Goal: Task Accomplishment & Management: Manage account settings

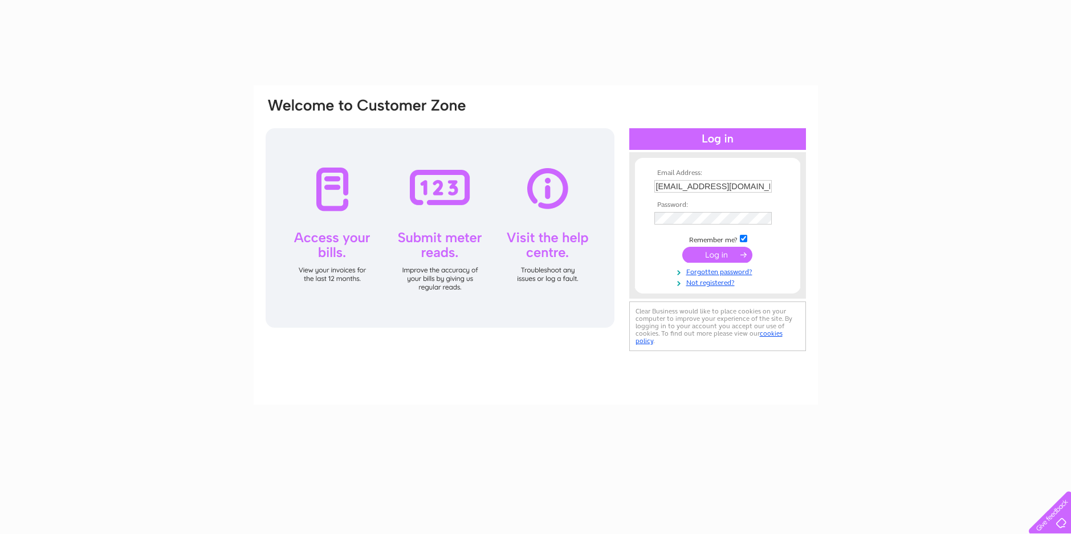
click at [712, 250] on input "submit" at bounding box center [717, 255] width 70 height 16
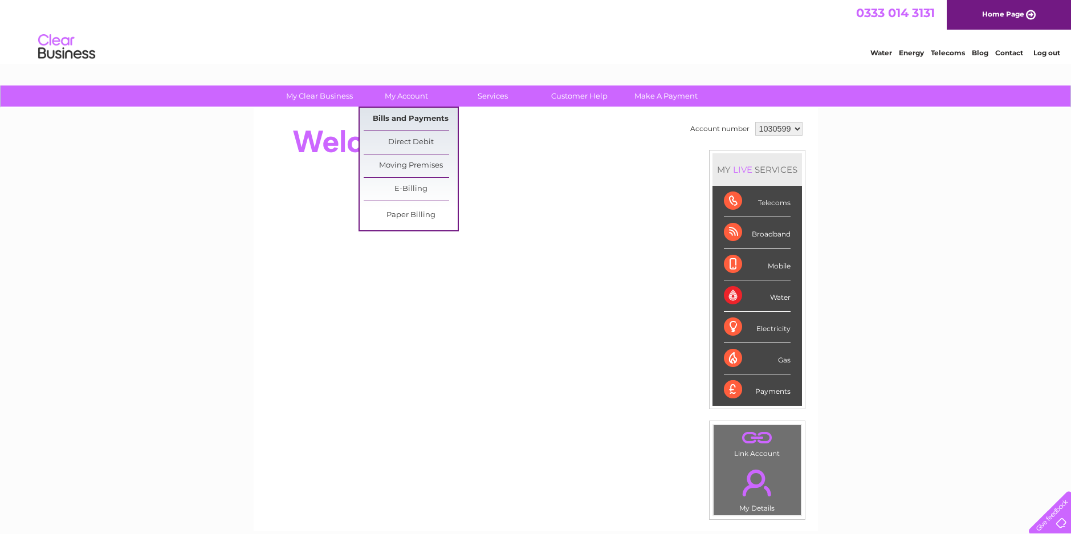
click at [402, 115] on link "Bills and Payments" at bounding box center [411, 119] width 94 height 23
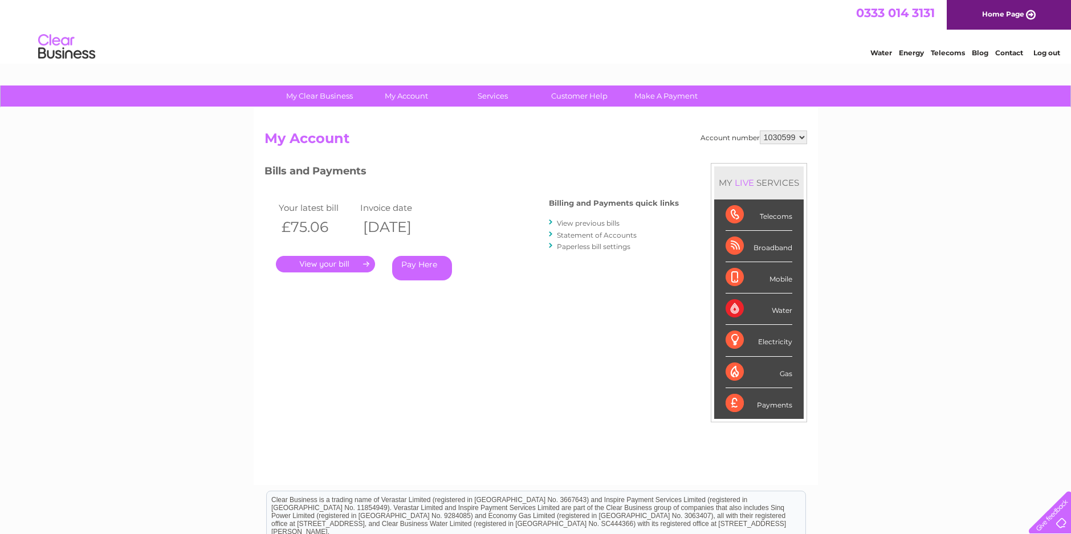
click at [320, 262] on link "." at bounding box center [325, 264] width 99 height 17
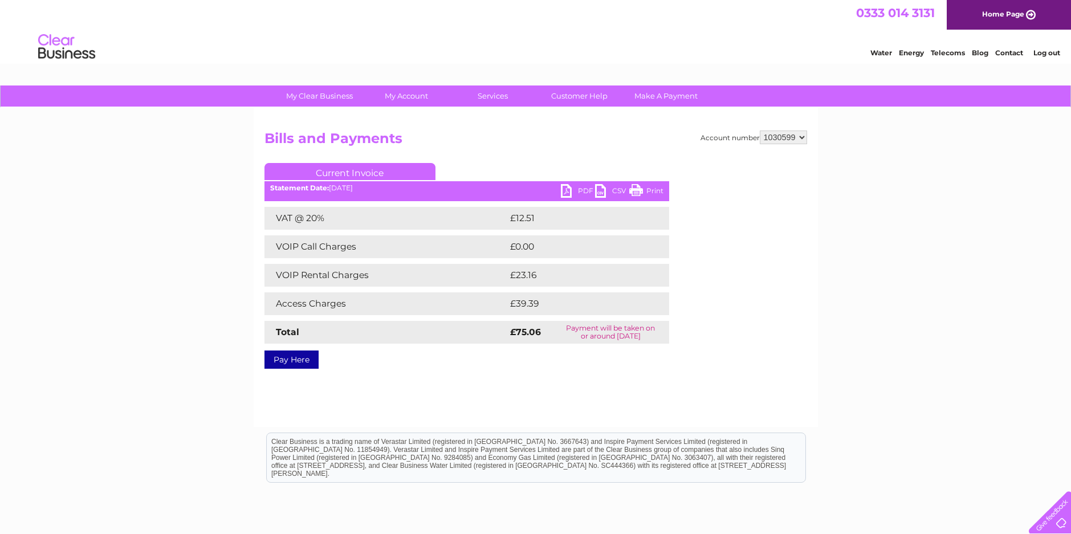
drag, startPoint x: 633, startPoint y: 185, endPoint x: 67, endPoint y: 41, distance: 583.8
click at [633, 185] on link "Print" at bounding box center [646, 192] width 34 height 17
click at [1038, 49] on link "Log out" at bounding box center [1046, 52] width 27 height 9
